Goal: Transaction & Acquisition: Book appointment/travel/reservation

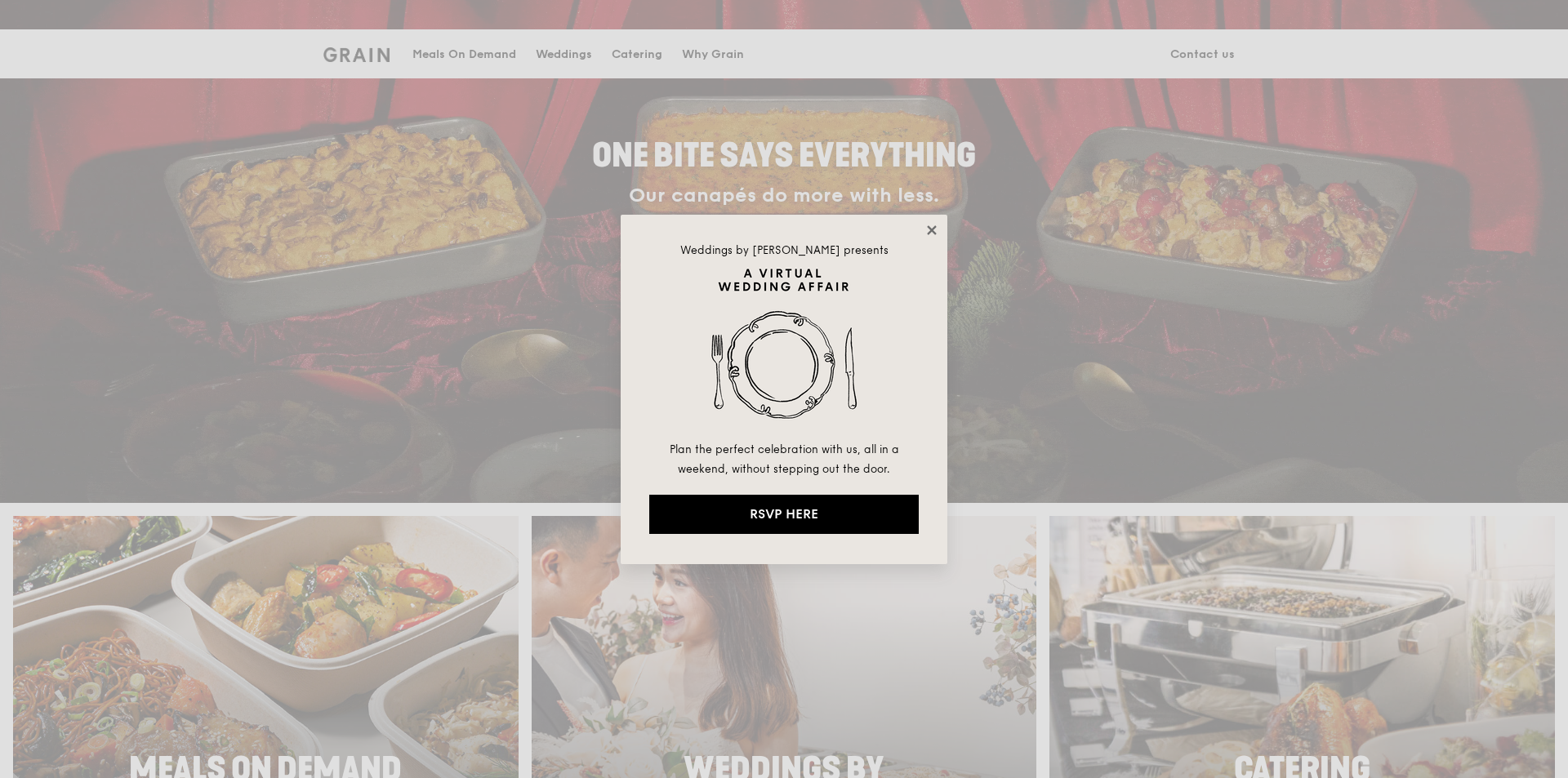
click at [930, 232] on icon at bounding box center [931, 230] width 9 height 9
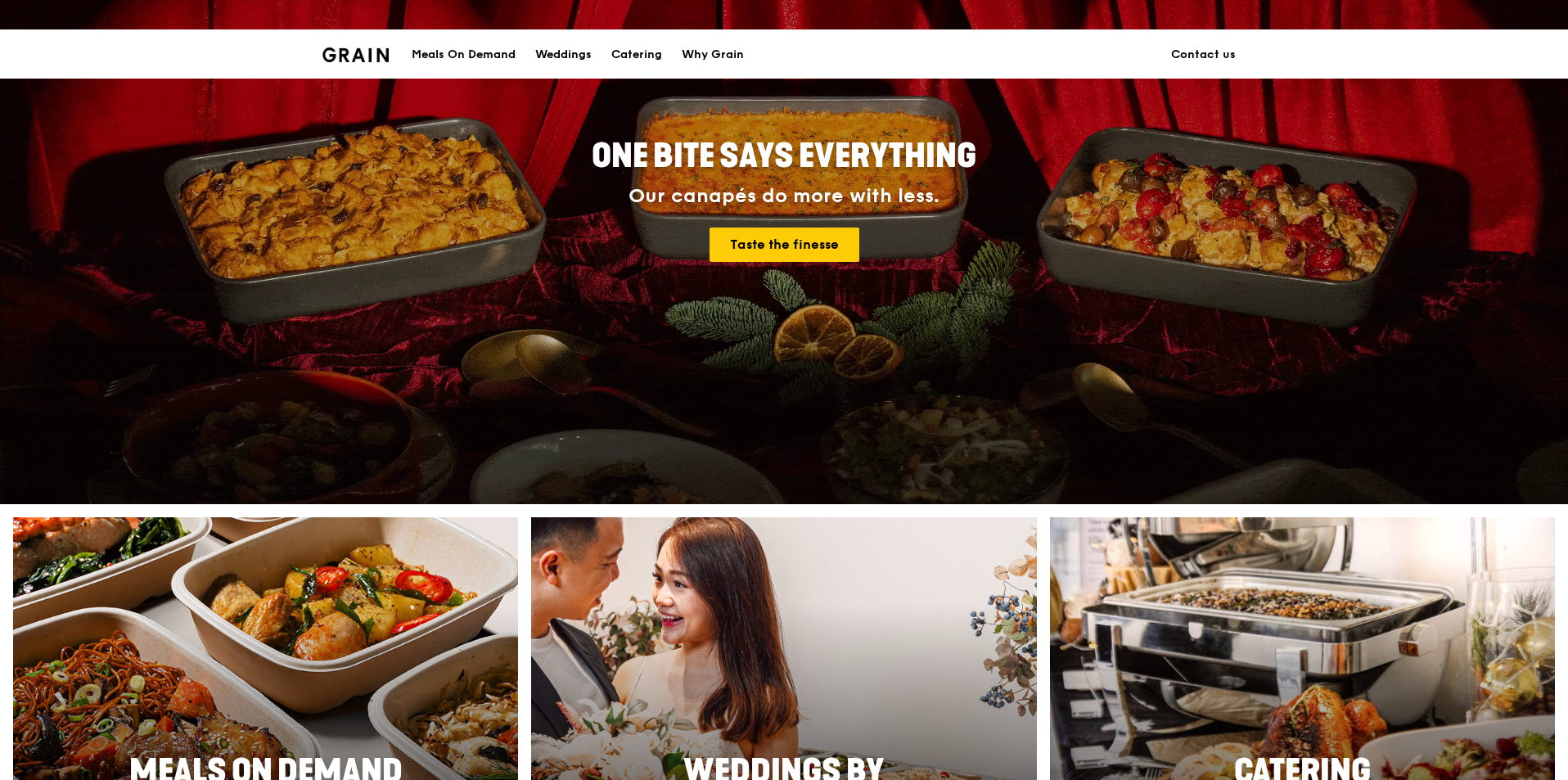
scroll to position [210, 0]
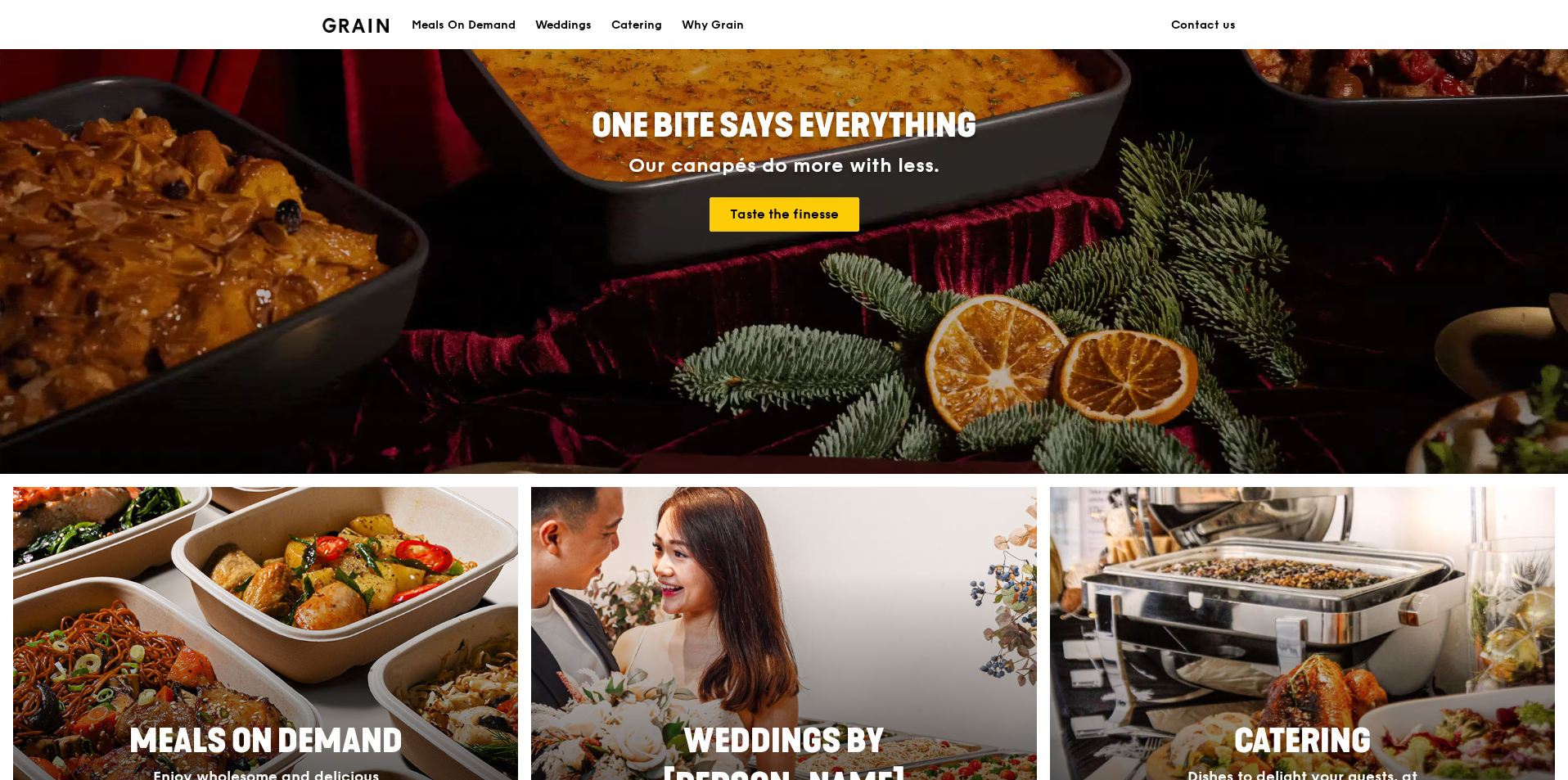
click at [628, 27] on div "Catering" at bounding box center [637, 26] width 51 height 49
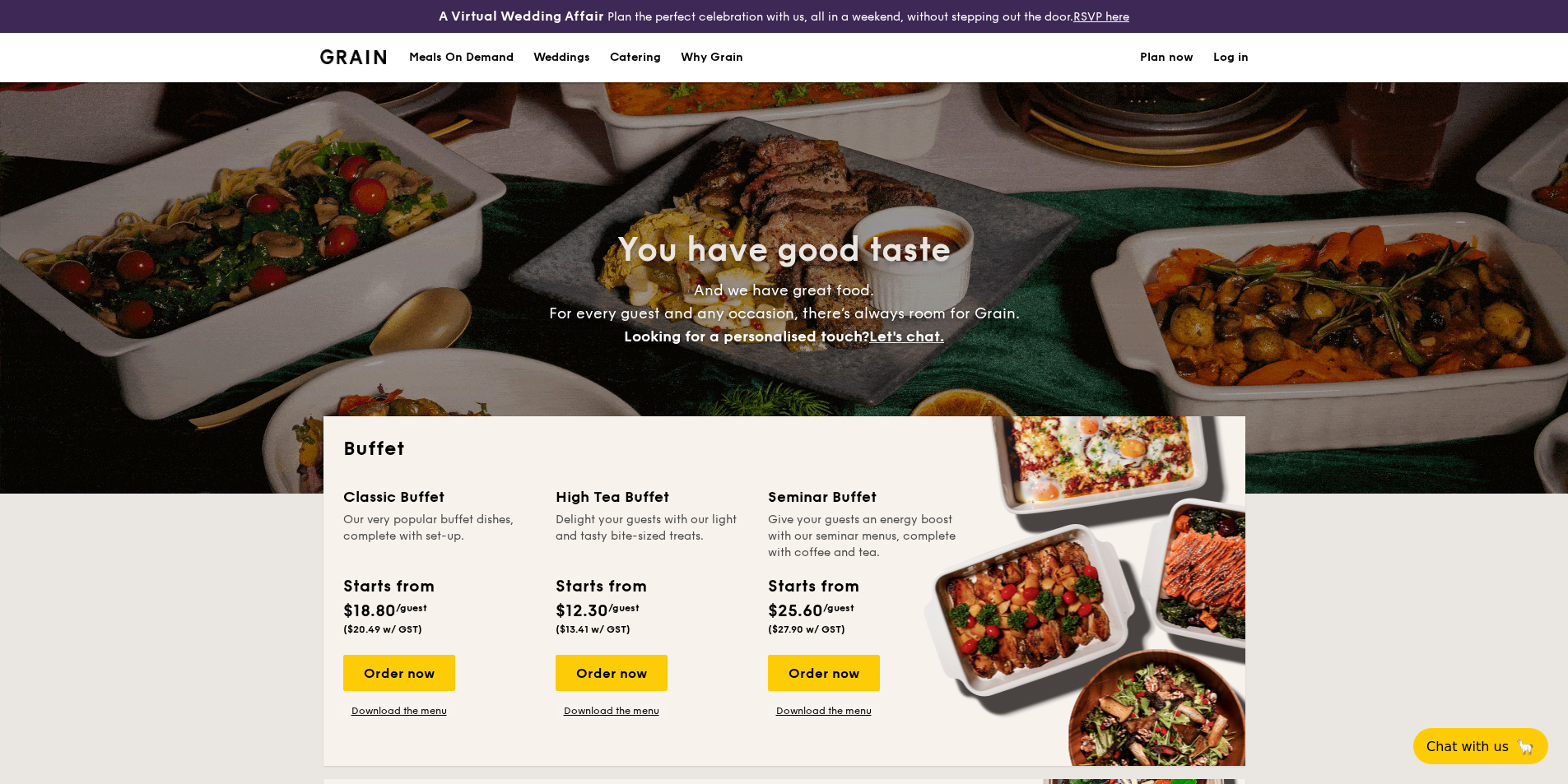
select select
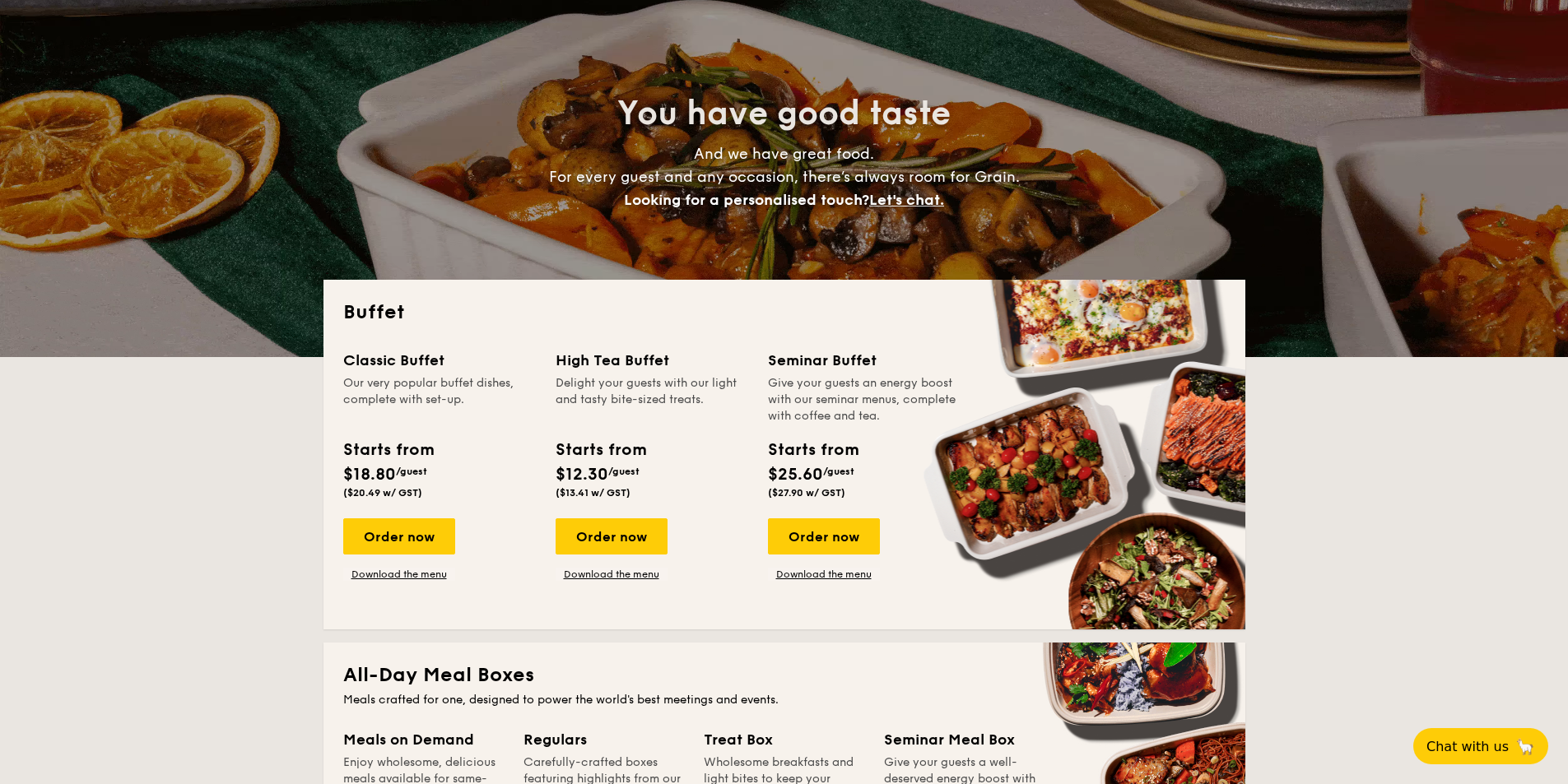
scroll to position [158, 0]
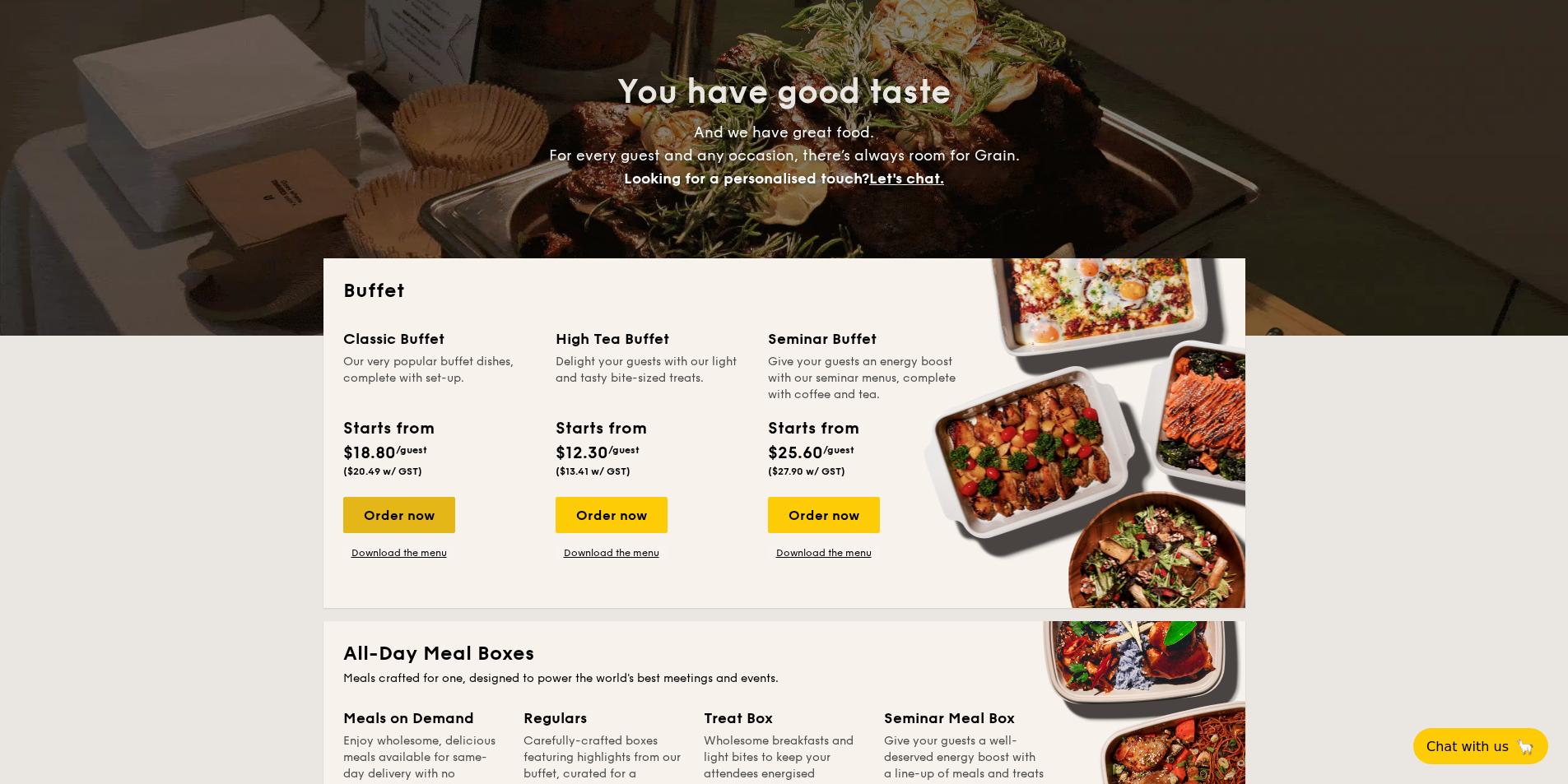
click at [420, 504] on div "Order now" at bounding box center [400, 514] width 112 height 36
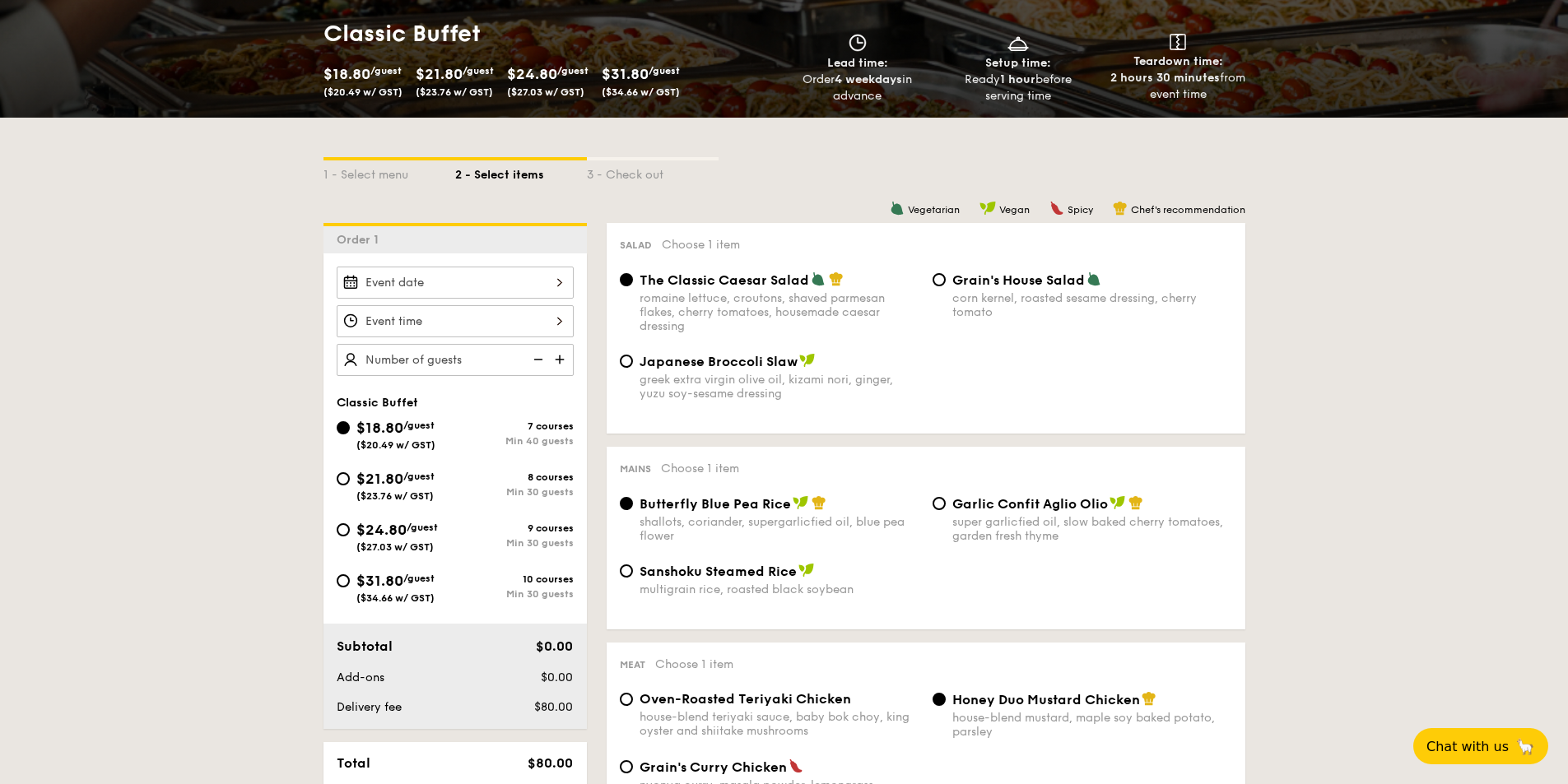
scroll to position [306, 0]
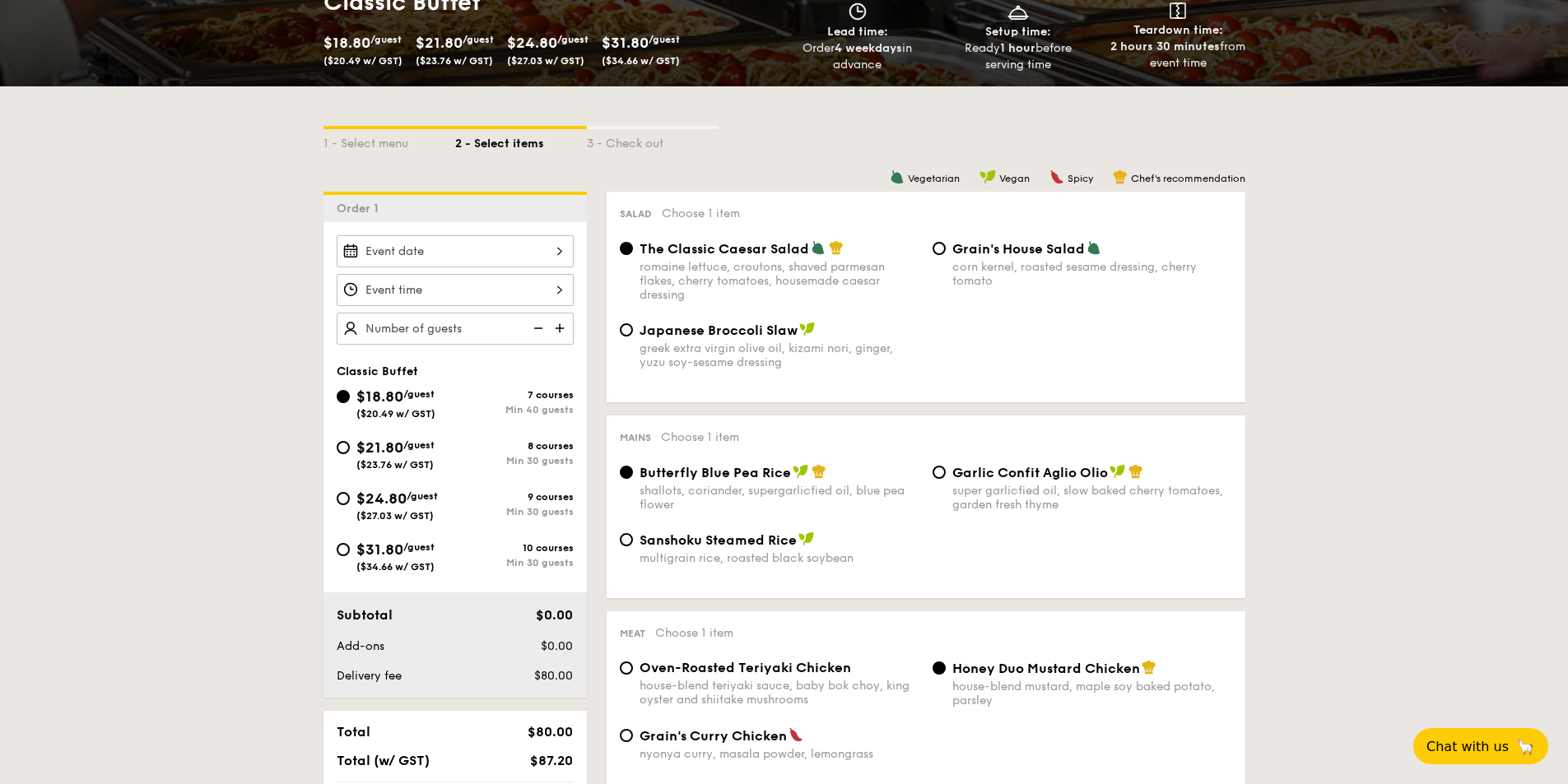
click at [557, 471] on div "$21.80 /guest ($23.76 w/ GST) 8 courses Min 30 guests" at bounding box center [455, 458] width 250 height 44
click at [509, 457] on div "Min 30 guests" at bounding box center [514, 461] width 118 height 12
click at [350, 454] on input "$21.80 /guest ($23.76 w/ GST) 8 courses Min 30 guests" at bounding box center [344, 447] width 13 height 13
radio input "true"
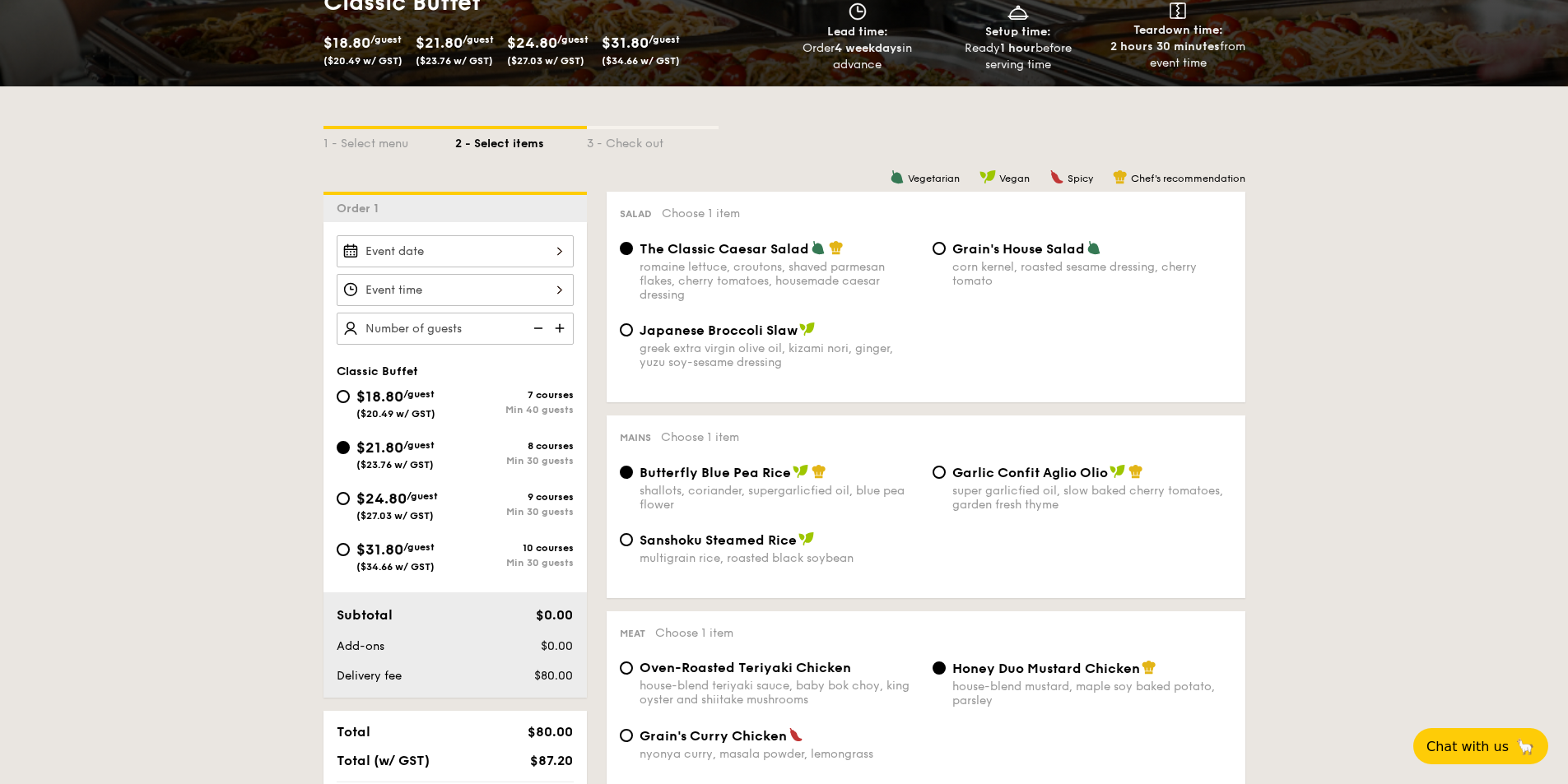
radio input "true"
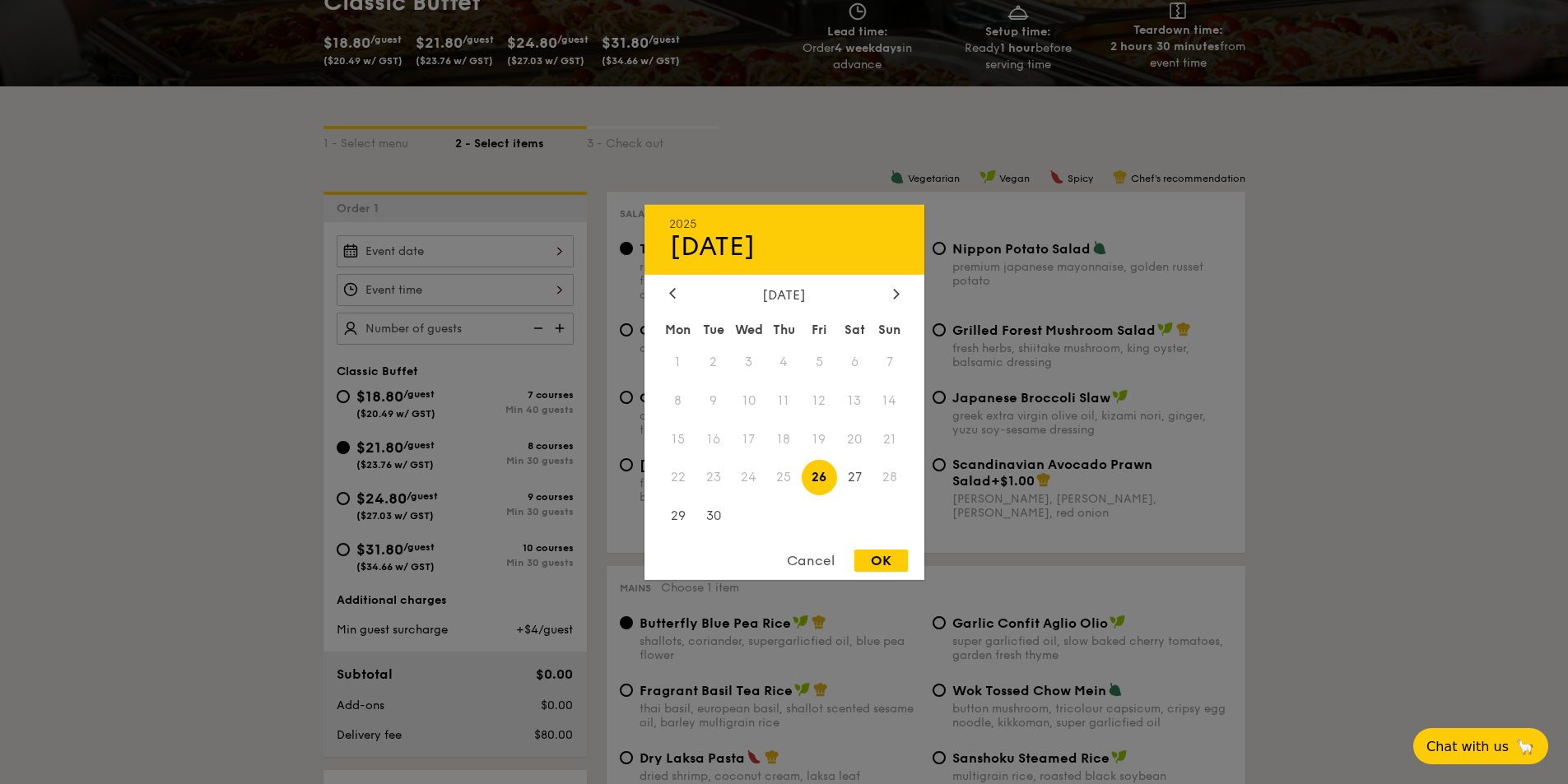
click at [487, 253] on div "2025 Sep [DATE] Tue Wed Thu Fri Sat Sun 1 2 3 4 5 6 7 8 9 10 11 12 13 14 15 16 …" at bounding box center [456, 251] width 237 height 32
click at [886, 298] on div "[DATE]" at bounding box center [784, 294] width 231 height 16
click at [895, 297] on icon at bounding box center [895, 294] width 5 height 10
click at [885, 440] on span "19" at bounding box center [890, 439] width 36 height 36
click at [889, 437] on span "19" at bounding box center [890, 439] width 36 height 36
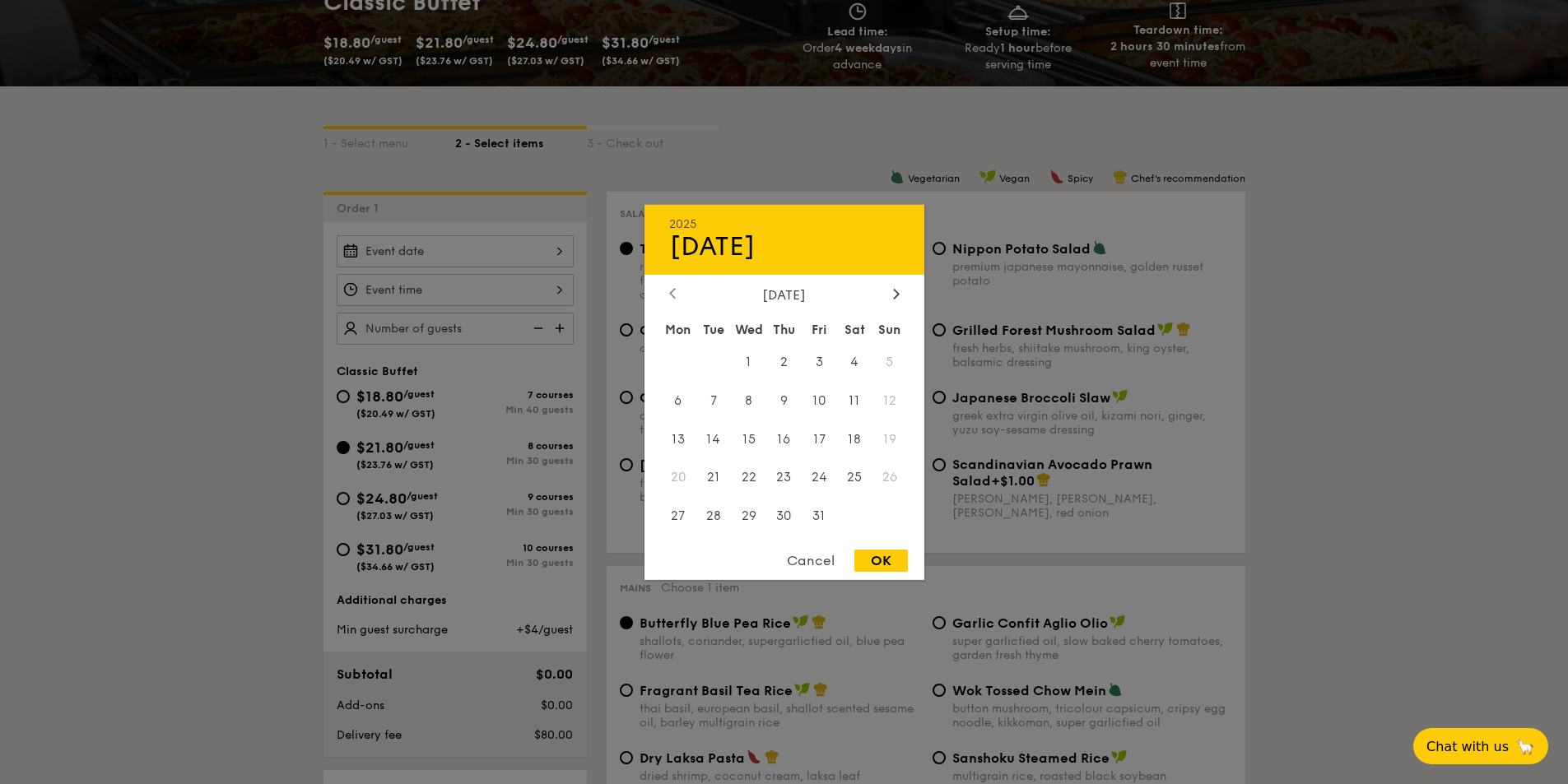
click at [678, 293] on div at bounding box center [672, 294] width 15 height 16
click at [898, 297] on icon at bounding box center [896, 294] width 6 height 11
click at [823, 565] on div "Cancel" at bounding box center [811, 561] width 81 height 22
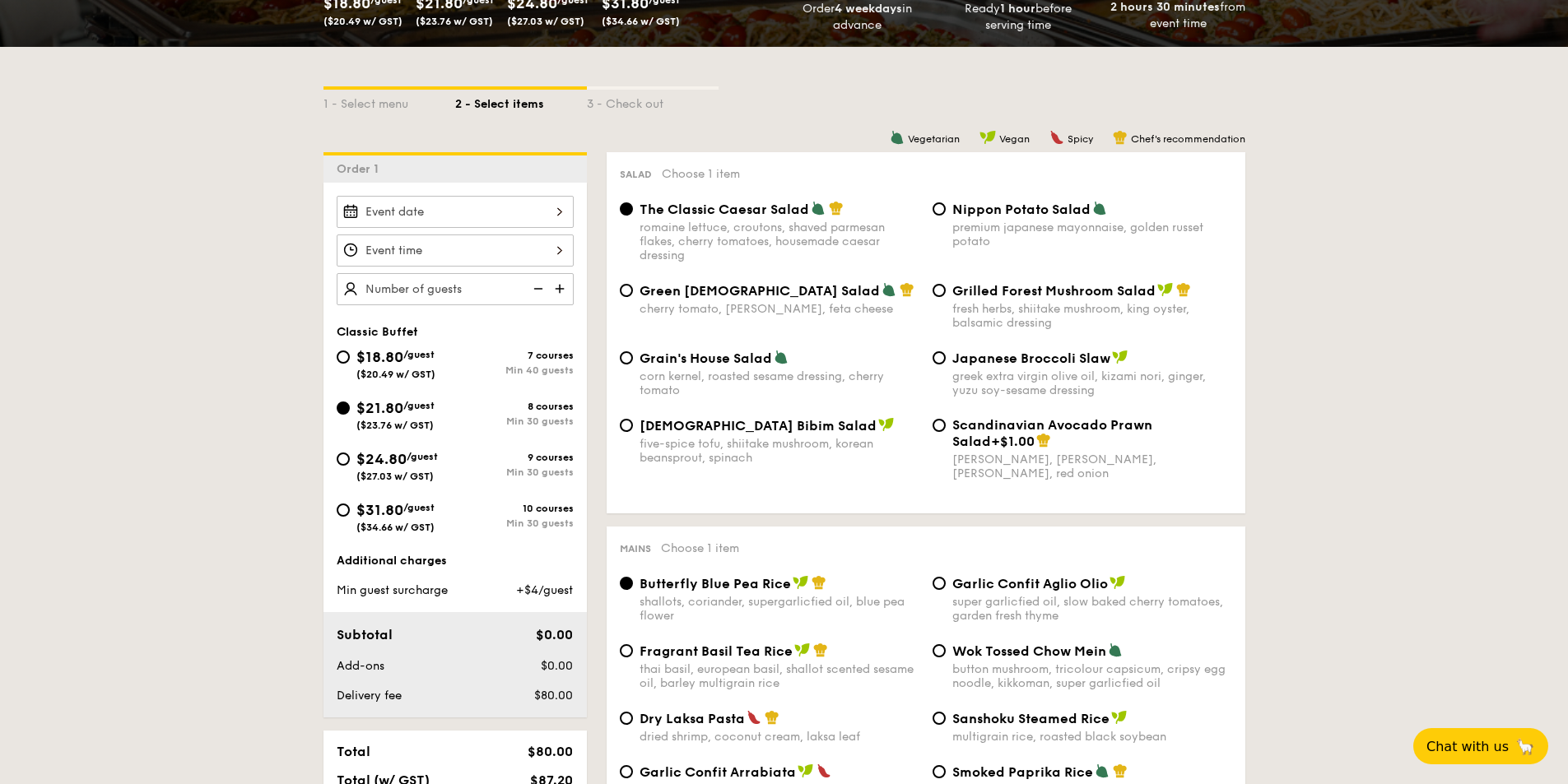
scroll to position [348, 0]
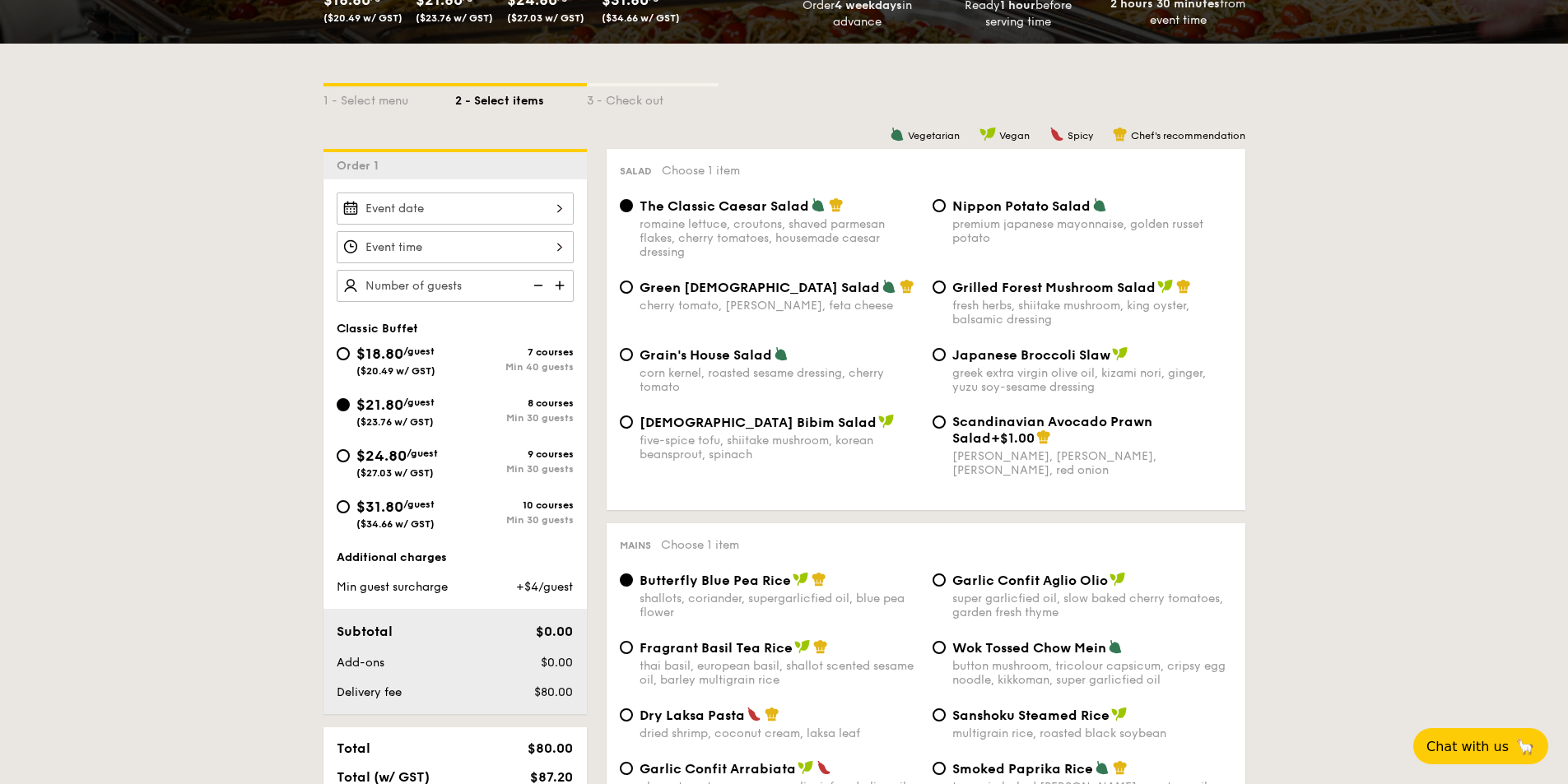
click at [543, 209] on div at bounding box center [456, 208] width 237 height 32
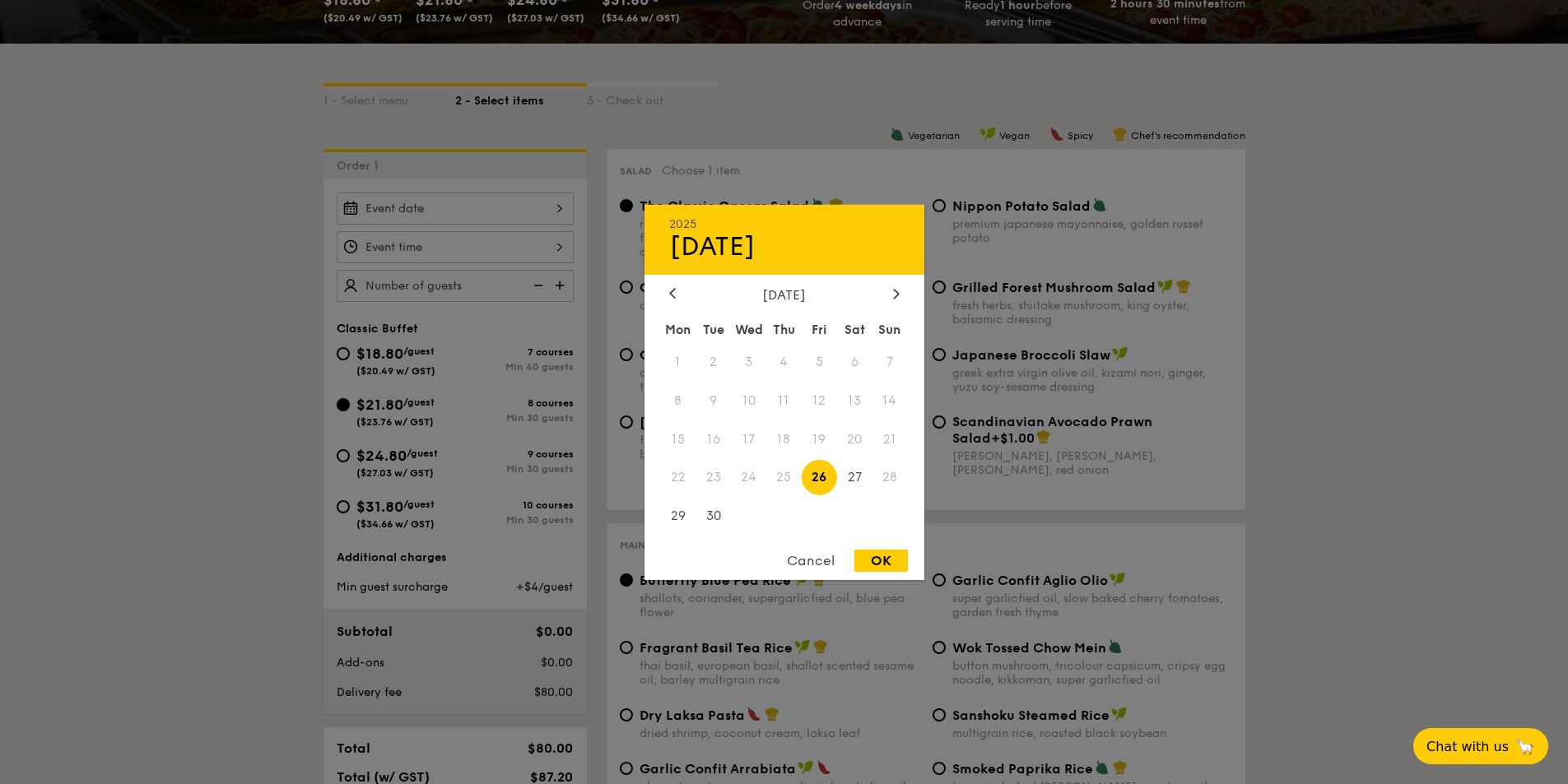
click at [818, 559] on div "Cancel" at bounding box center [811, 561] width 81 height 22
